Goal: Communication & Community: Share content

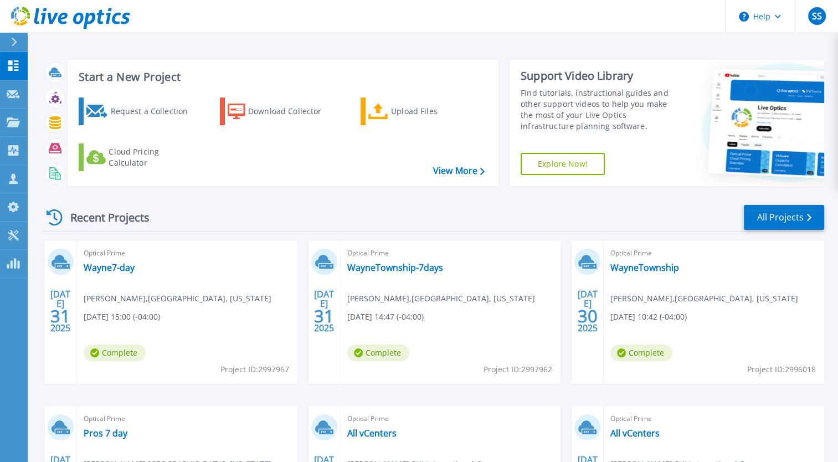
click at [174, 327] on div "Optical Prime Wayne7-day James Travis , WAYNE, NEW JERSEY 07/31/2025, 15:00 (-0…" at bounding box center [187, 311] width 220 height 143
click at [133, 354] on span "Complete" at bounding box center [115, 352] width 62 height 17
click at [117, 267] on link "Wayne7-day" at bounding box center [109, 267] width 51 height 11
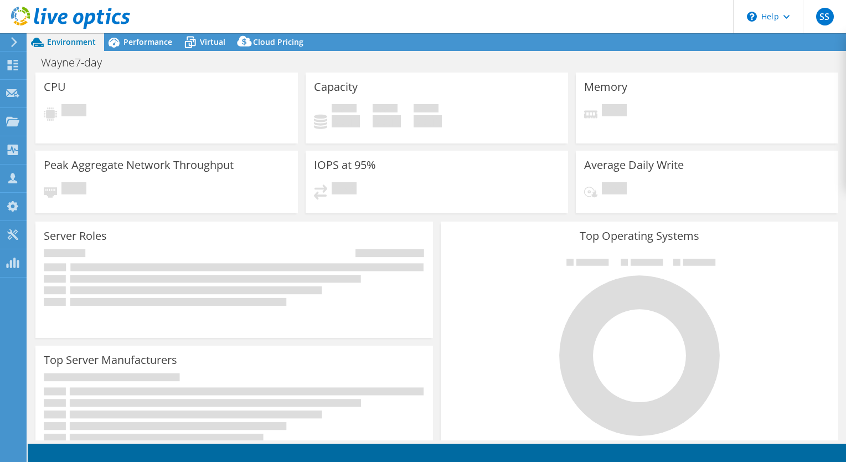
select select "USD"
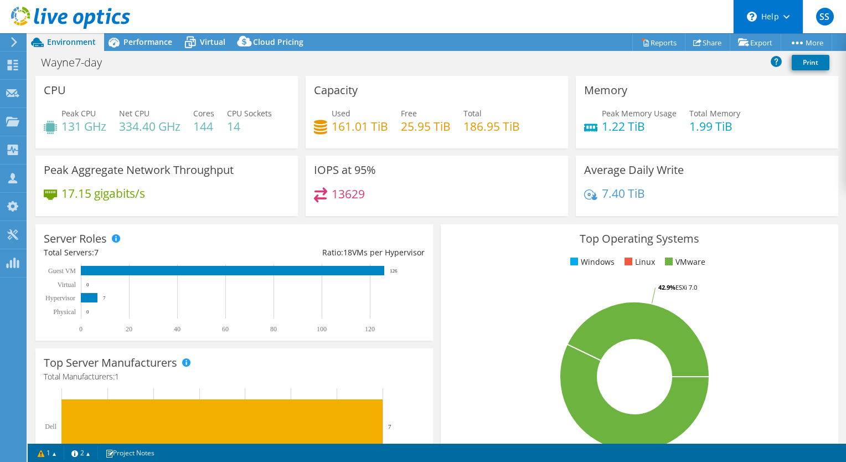
click at [784, 23] on div "\n Help" at bounding box center [768, 16] width 70 height 33
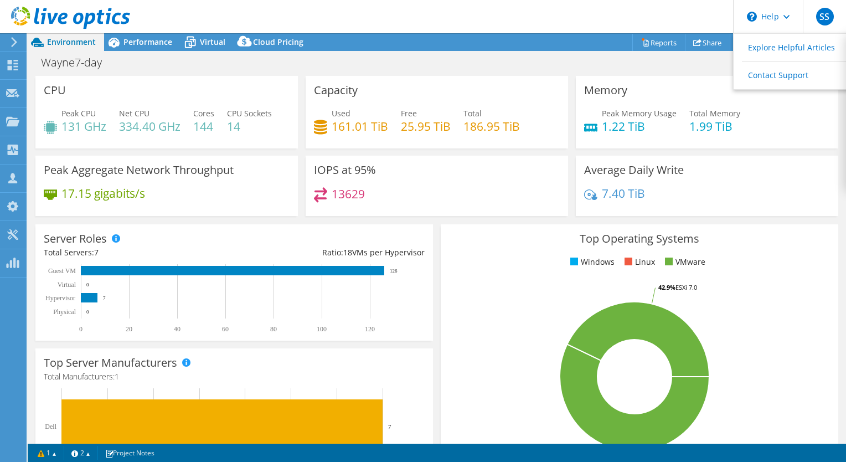
click at [651, 17] on header "SS Channel Partner [PERSON_NAME] [EMAIL_ADDRESS][DOMAIN_NAME] SHI International…" at bounding box center [423, 16] width 846 height 33
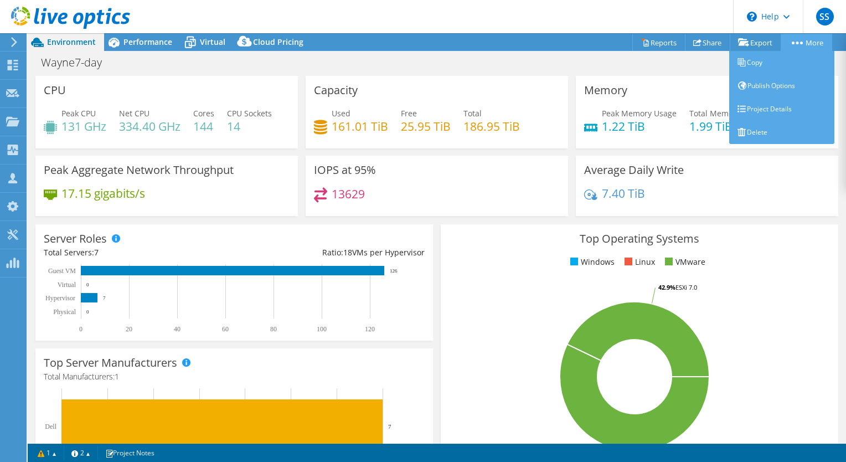
click at [800, 38] on link "More" at bounding box center [807, 42] width 52 height 17
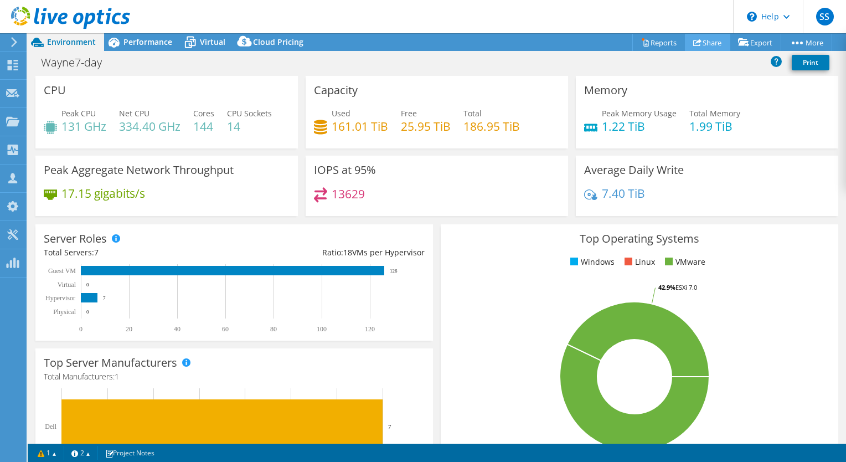
click at [708, 44] on link "Share" at bounding box center [707, 42] width 45 height 17
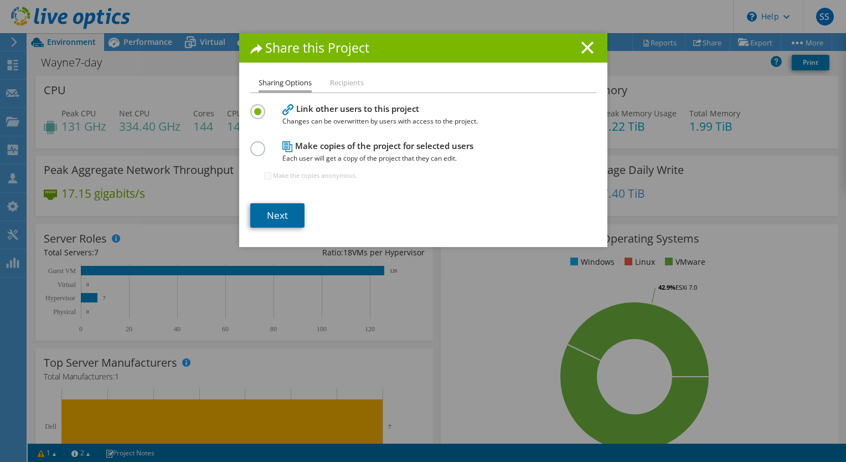
click at [272, 216] on link "Next" at bounding box center [277, 215] width 54 height 24
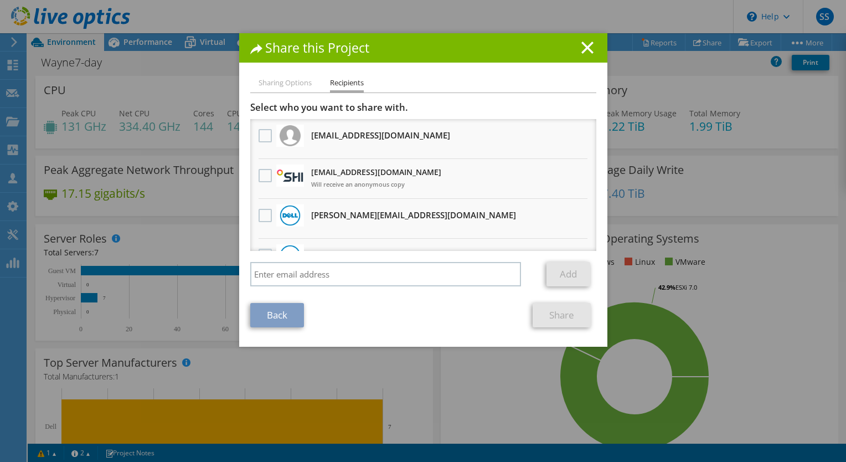
click at [270, 167] on li "[EMAIL_ADDRESS][DOMAIN_NAME] Will receive an anonymous copy" at bounding box center [423, 179] width 346 height 40
click at [259, 174] on label at bounding box center [267, 175] width 16 height 13
click at [0, 0] on input "checkbox" at bounding box center [0, 0] width 0 height 0
click at [547, 315] on link "Share" at bounding box center [562, 315] width 58 height 24
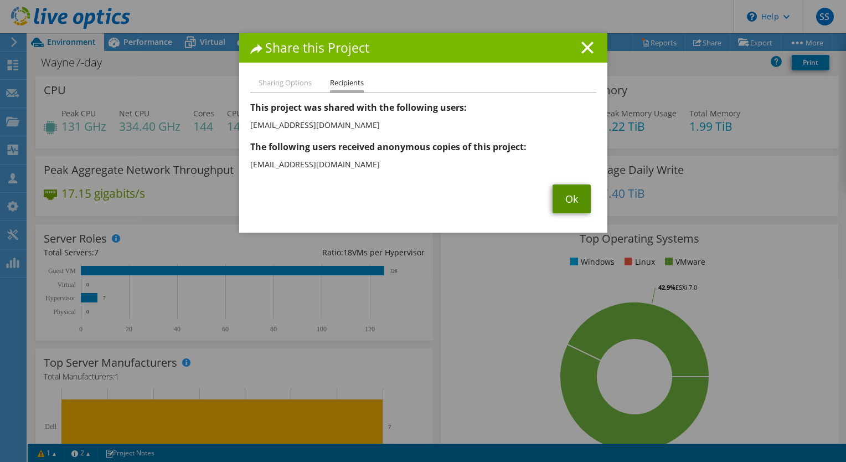
click at [566, 201] on link "Ok" at bounding box center [572, 198] width 38 height 29
